Goal: Information Seeking & Learning: Check status

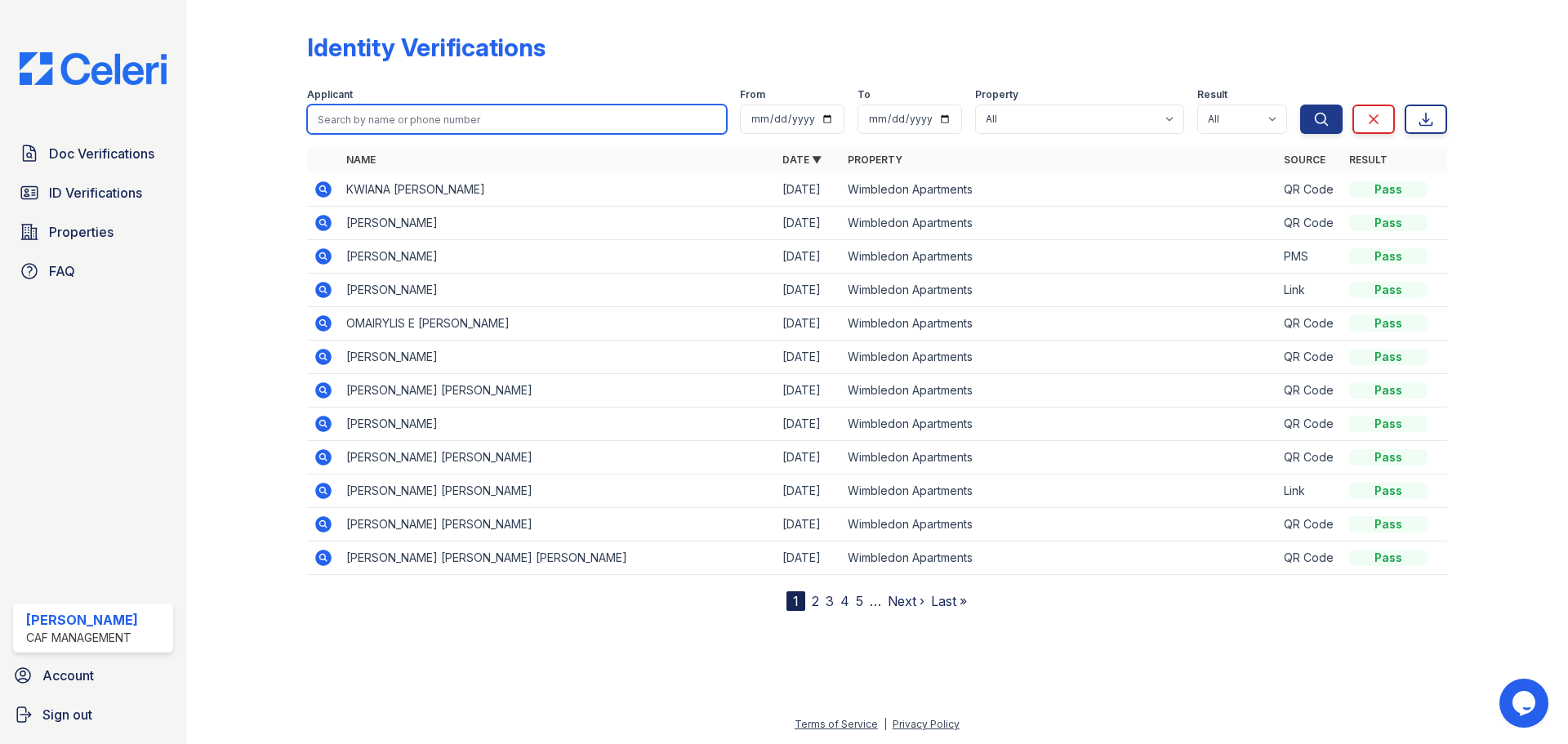
click at [455, 125] on input "search" at bounding box center [517, 119] width 420 height 29
type input "[PERSON_NAME]"
click at [1301, 105] on button "Search" at bounding box center [1321, 119] width 42 height 29
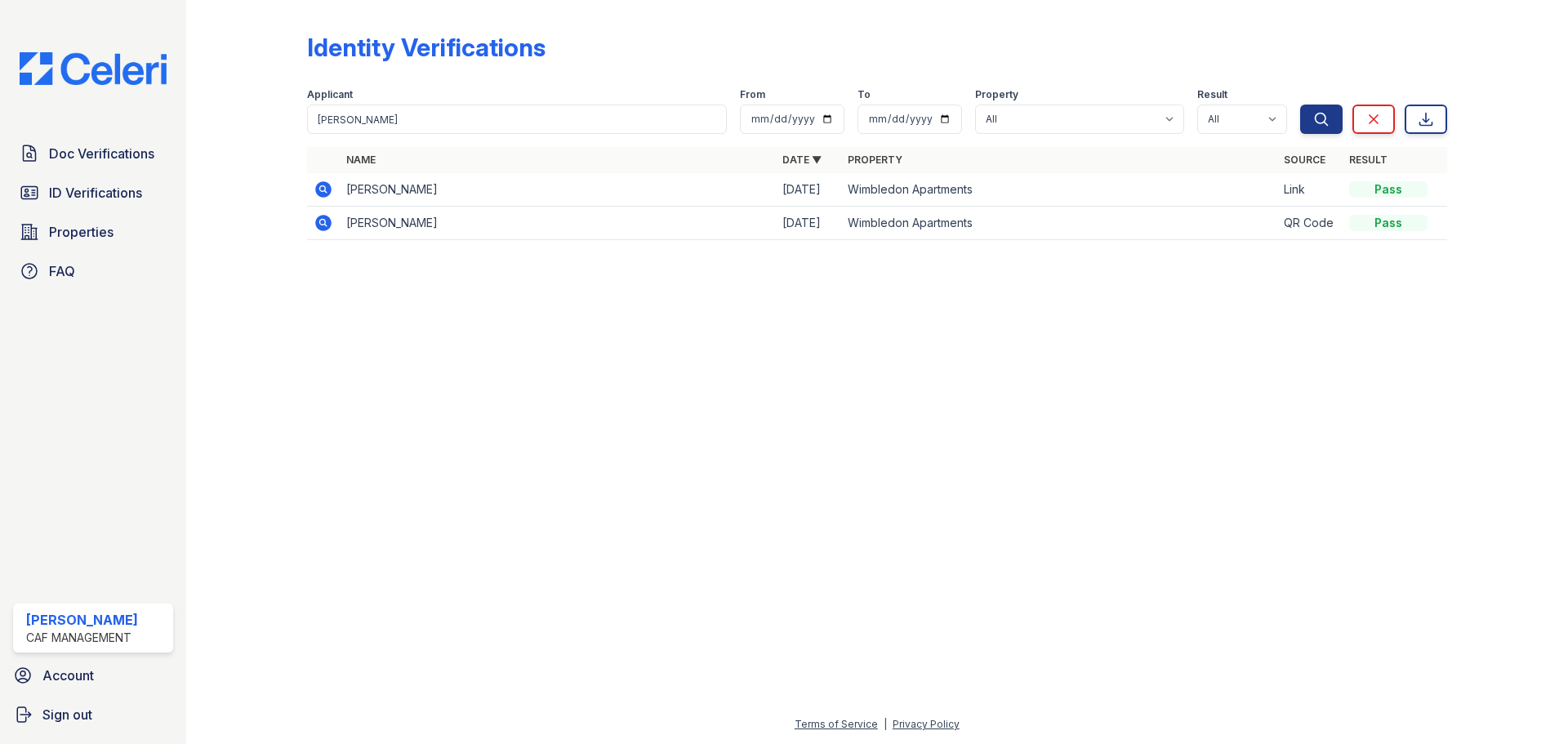
click at [327, 190] on icon at bounding box center [323, 189] width 17 height 17
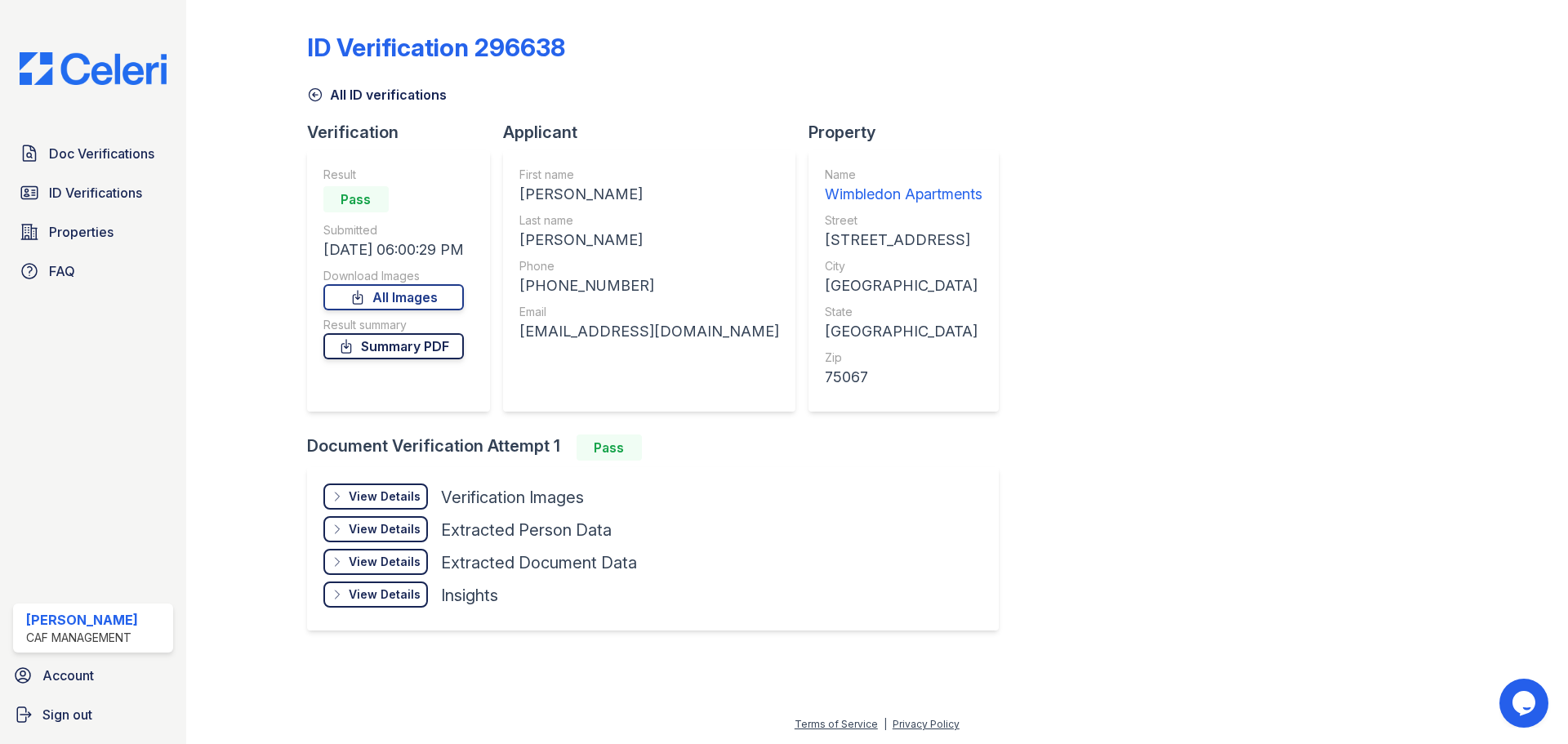
click at [426, 344] on link "Summary PDF" at bounding box center [393, 346] width 140 height 26
click at [375, 500] on div "View Details" at bounding box center [384, 496] width 71 height 17
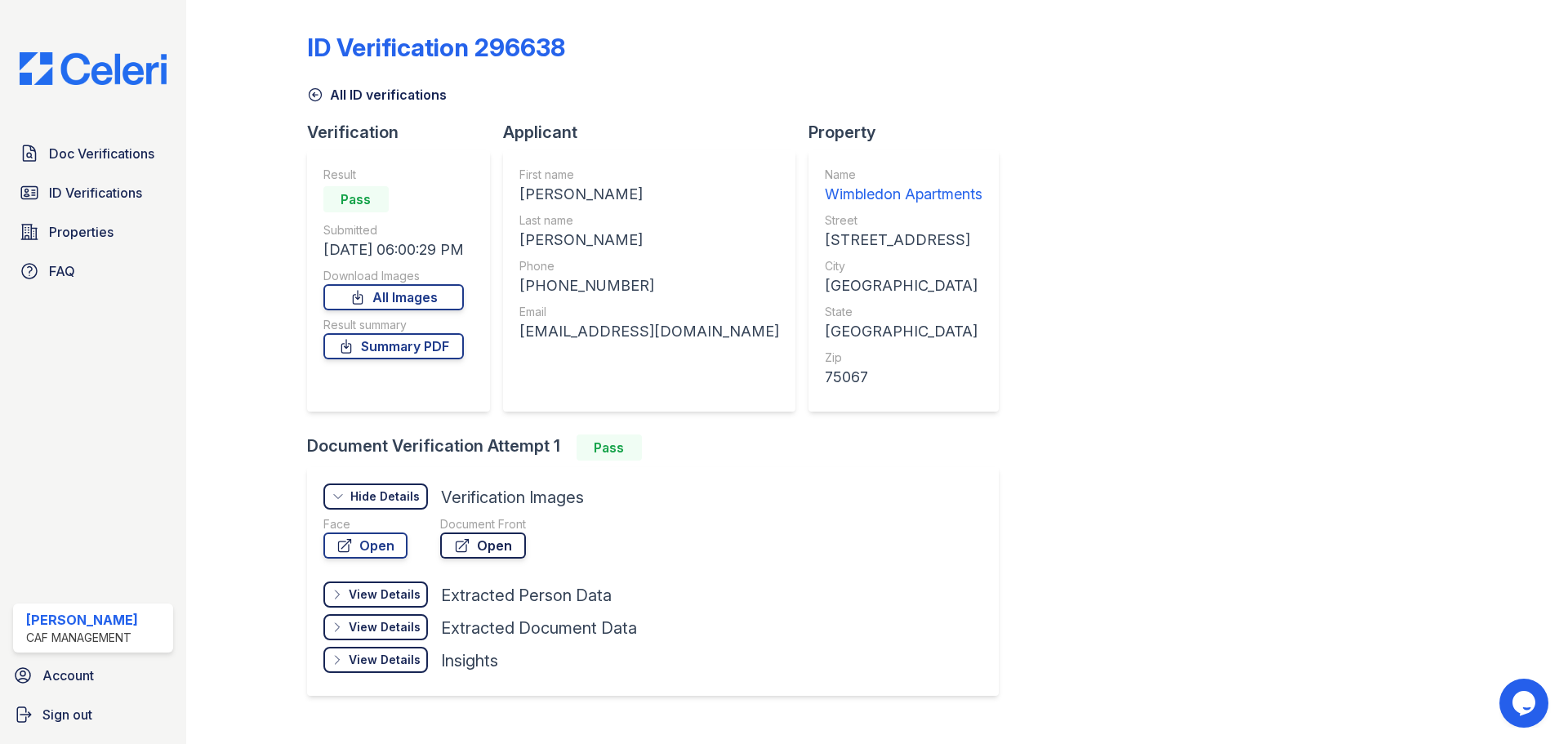
click at [474, 545] on link "Open" at bounding box center [484, 545] width 86 height 26
click at [312, 96] on icon at bounding box center [314, 95] width 13 height 13
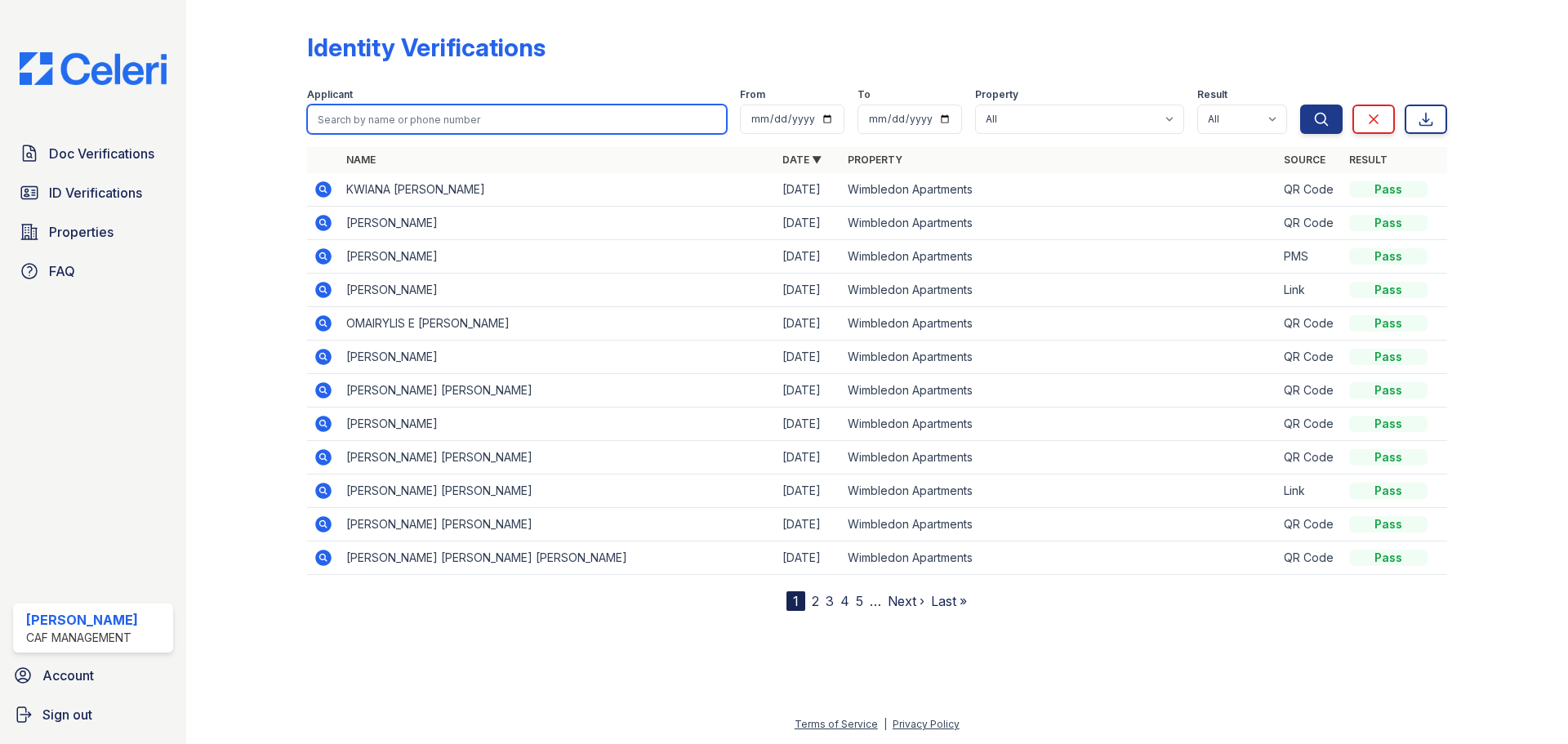
click at [393, 125] on input "search" at bounding box center [517, 119] width 420 height 29
drag, startPoint x: 150, startPoint y: 147, endPoint x: 166, endPoint y: 147, distance: 16.0
click at [150, 147] on span "Doc Verifications" at bounding box center [102, 154] width 106 height 20
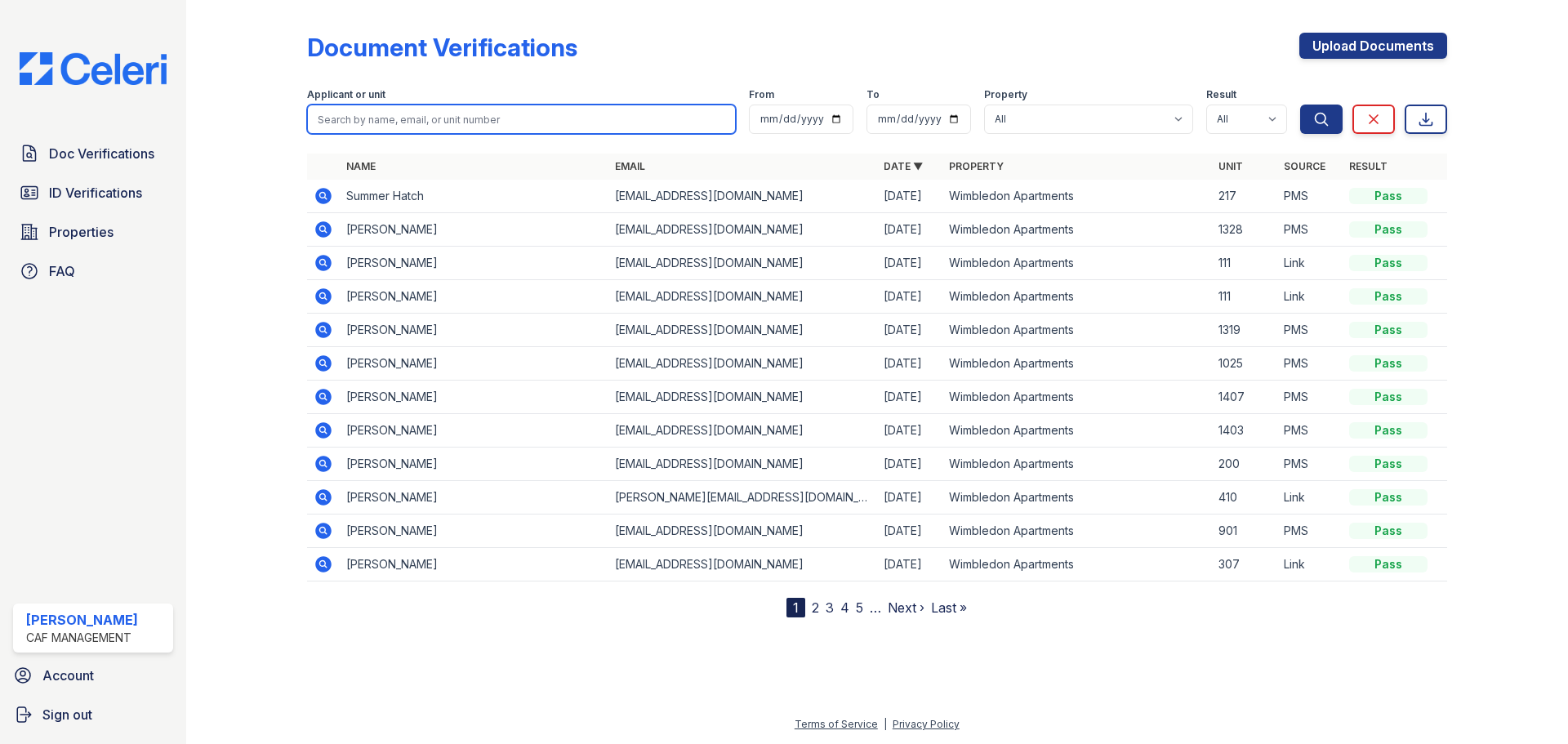
click at [439, 129] on input "search" at bounding box center [522, 119] width 429 height 29
type input "[PERSON_NAME]"
click at [1301, 105] on button "Search" at bounding box center [1321, 119] width 42 height 29
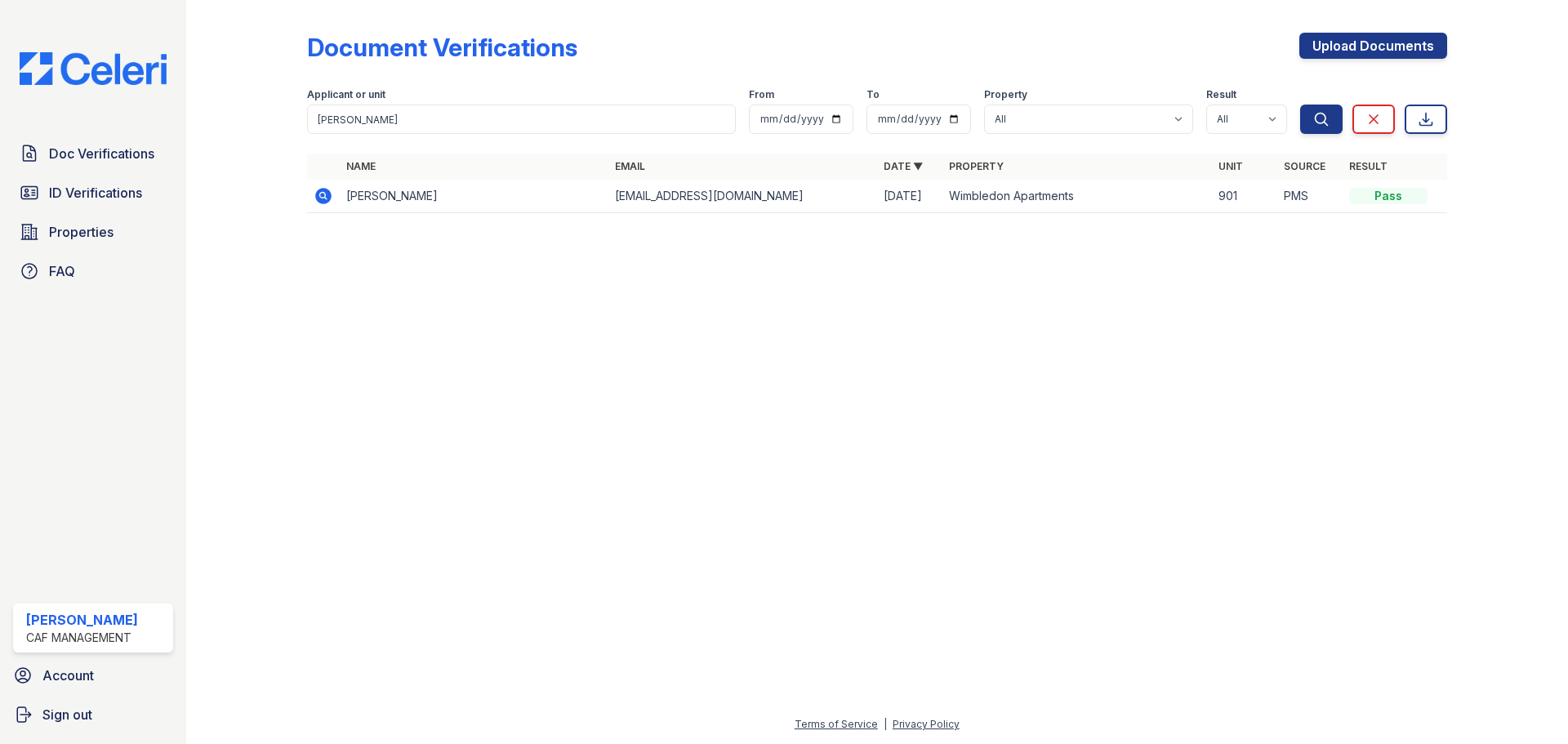
click at [322, 195] on icon at bounding box center [322, 195] width 4 height 4
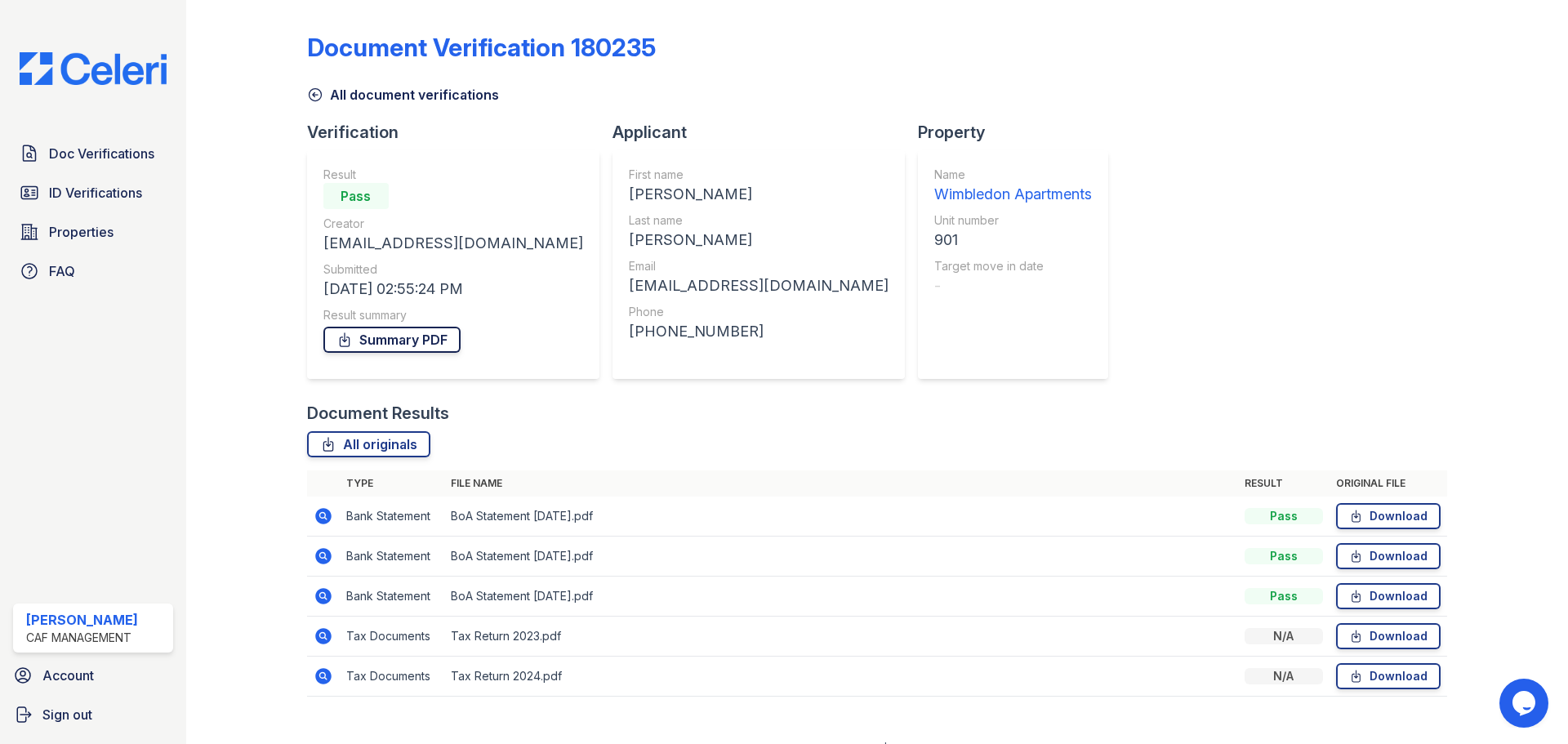
click at [392, 334] on link "Summary PDF" at bounding box center [392, 340] width 137 height 26
click at [321, 512] on icon at bounding box center [323, 516] width 20 height 20
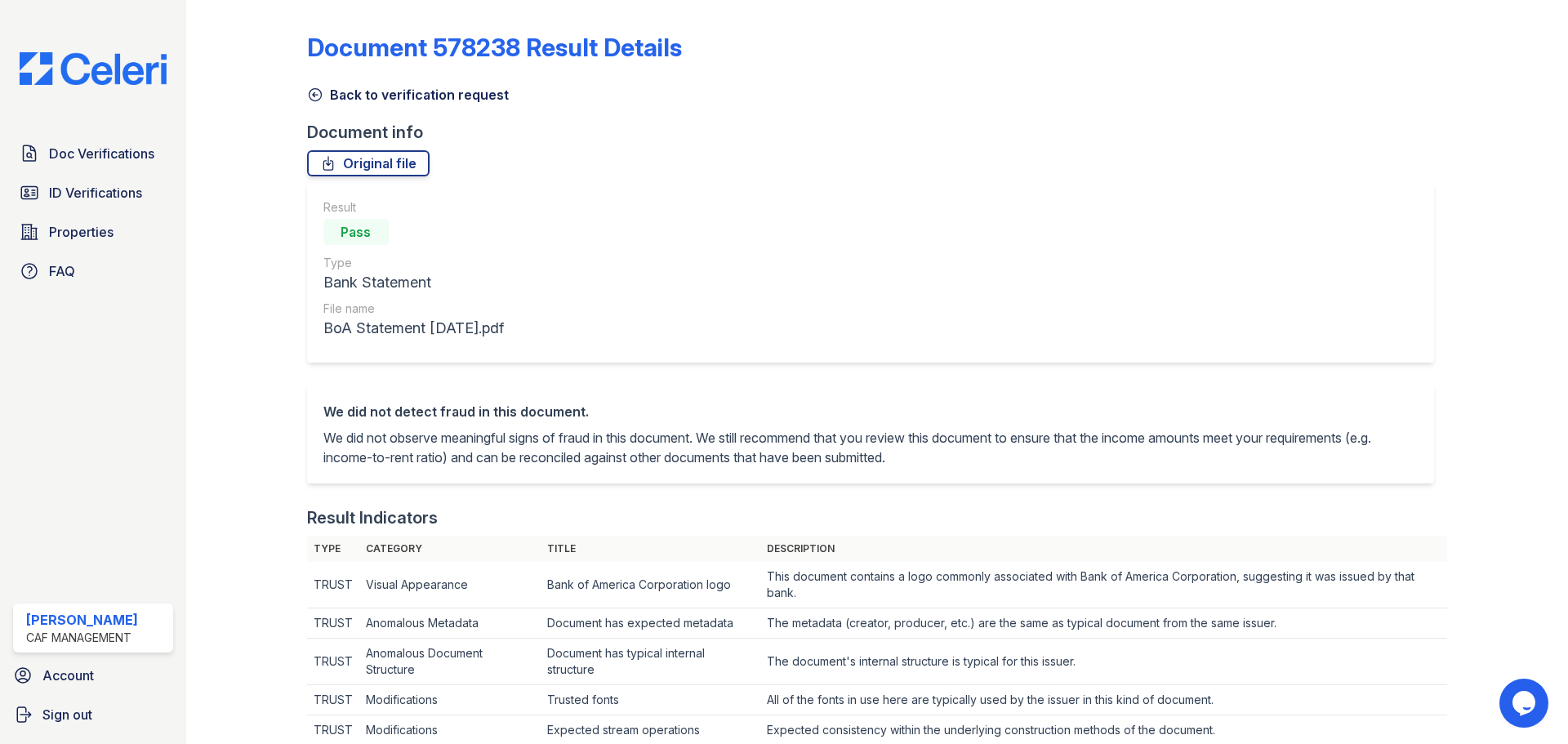
click at [326, 98] on link "Back to verification request" at bounding box center [408, 95] width 202 height 20
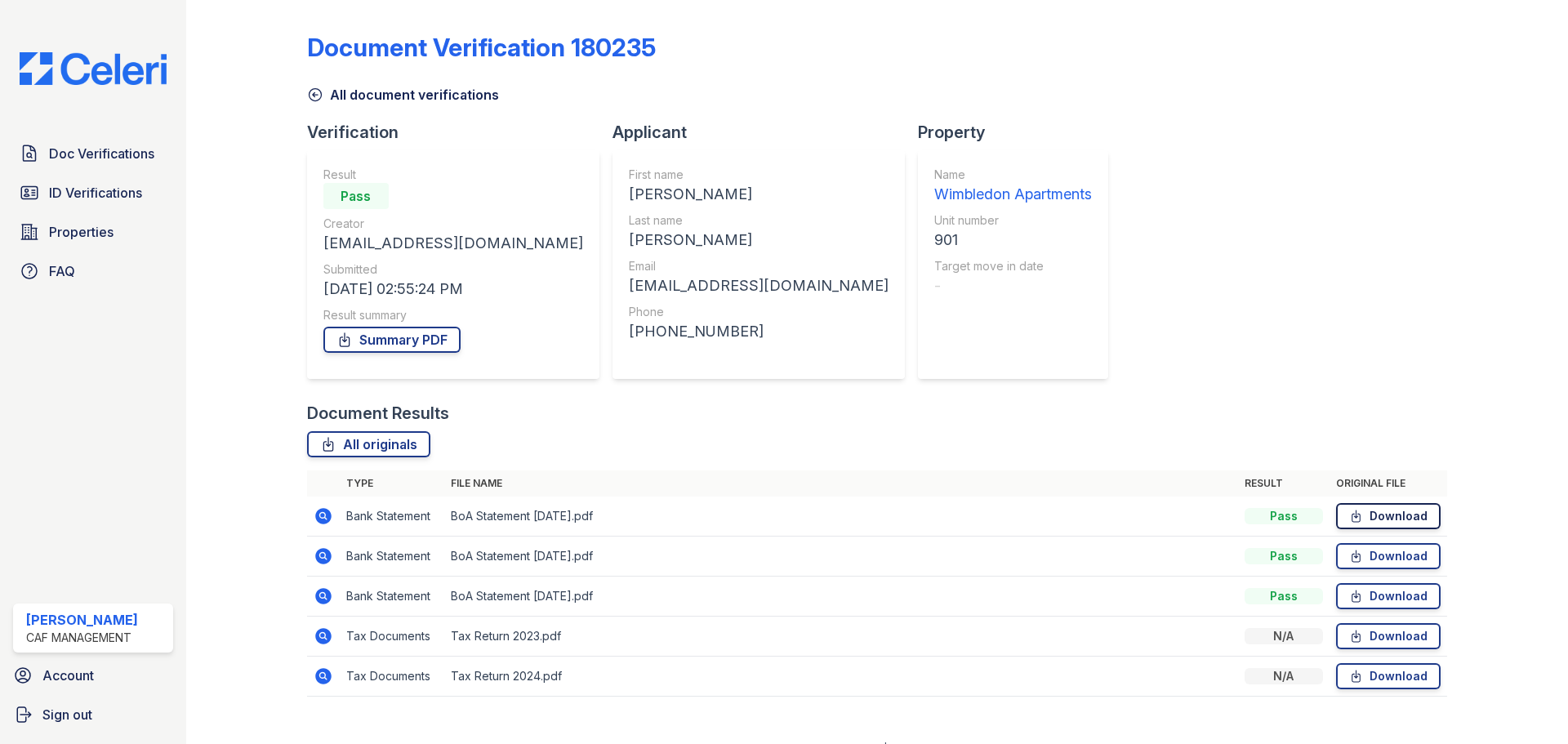
click at [1356, 518] on link "Download" at bounding box center [1388, 516] width 105 height 26
click at [1358, 549] on link "Download" at bounding box center [1388, 556] width 105 height 26
click at [1363, 587] on link "Download" at bounding box center [1388, 595] width 105 height 26
